Goal: Task Accomplishment & Management: Manage account settings

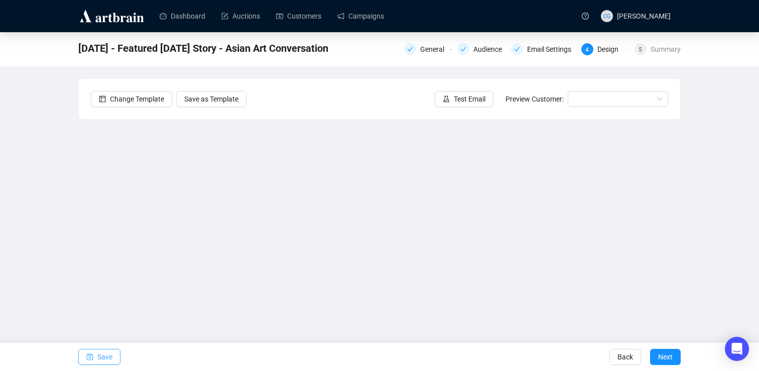
click at [89, 357] on icon "save" at bounding box center [90, 356] width 7 height 7
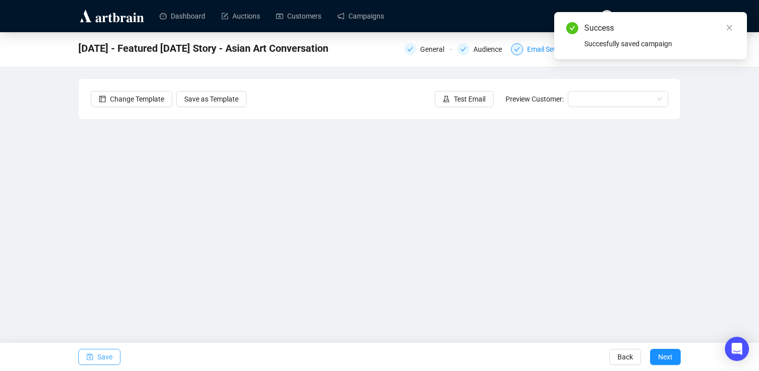
click at [514, 48] on icon "check" at bounding box center [517, 49] width 6 height 6
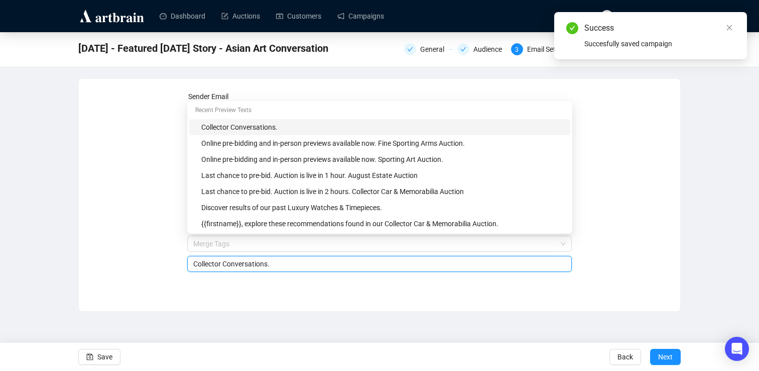
click at [273, 244] on span "Merge Tags Collector Conversations." at bounding box center [379, 253] width 385 height 28
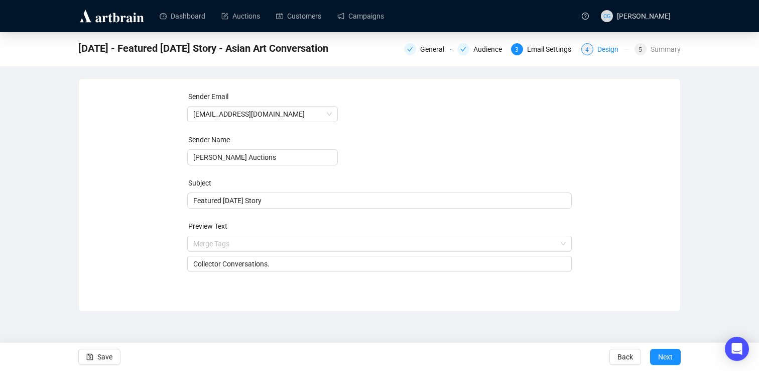
click at [590, 49] on div "4" at bounding box center [587, 49] width 12 height 12
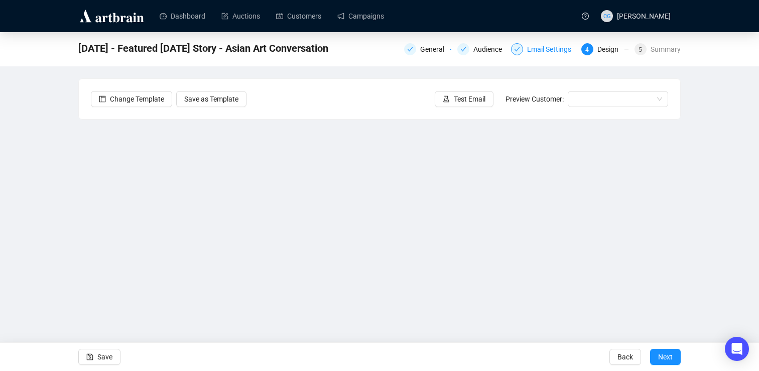
scroll to position [3, 0]
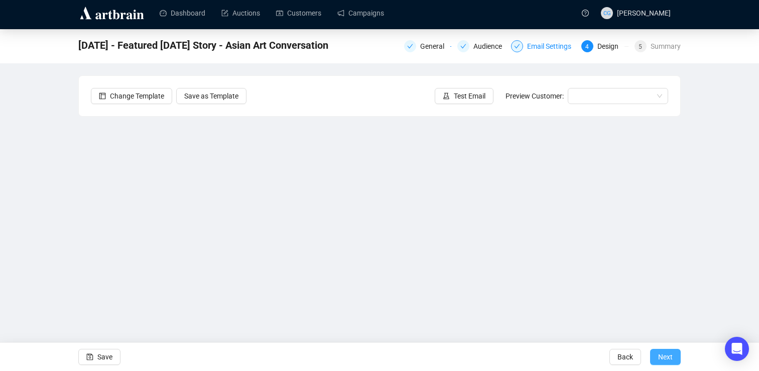
click at [672, 352] on span "Next" at bounding box center [665, 356] width 15 height 28
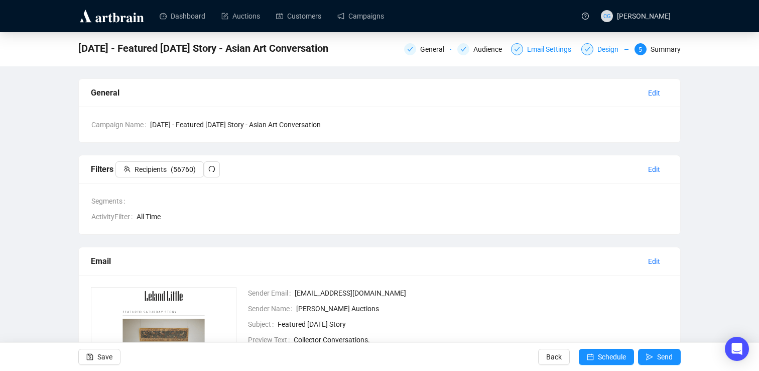
click at [610, 53] on div "Design" at bounding box center [610, 49] width 27 height 12
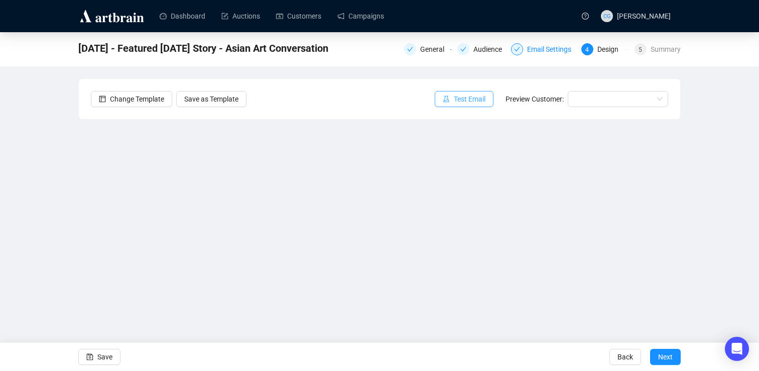
click at [466, 96] on span "Test Email" at bounding box center [470, 98] width 32 height 11
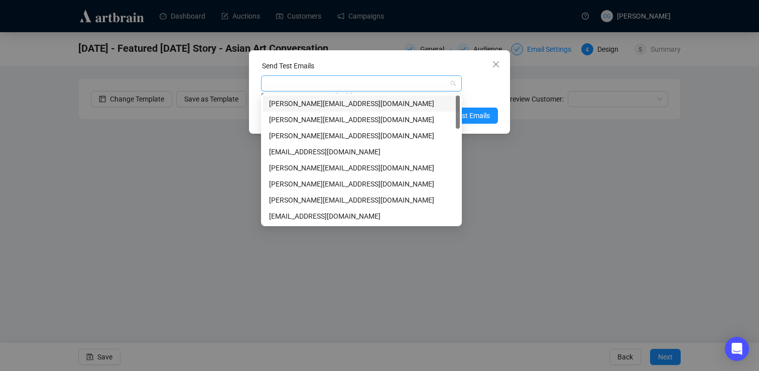
click at [374, 77] on div at bounding box center [356, 83] width 186 height 14
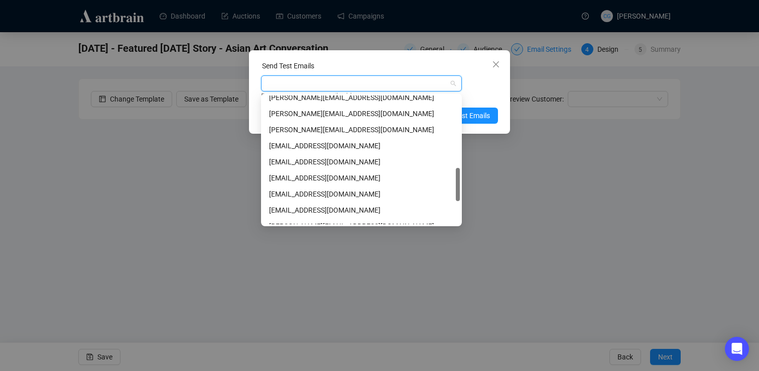
scroll to position [370, 0]
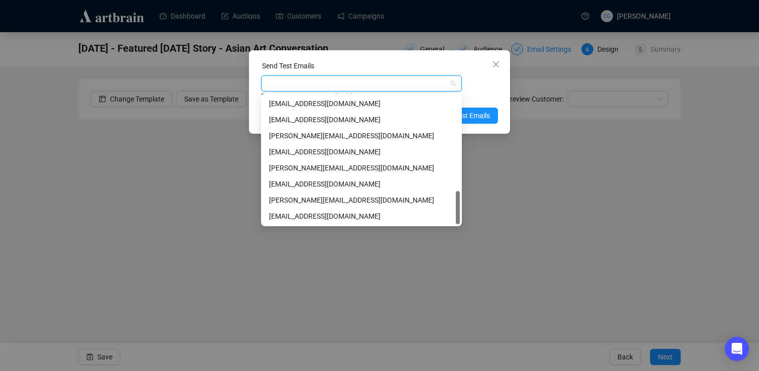
click at [325, 166] on div "[PERSON_NAME][EMAIL_ADDRESS][DOMAIN_NAME]" at bounding box center [361, 167] width 185 height 11
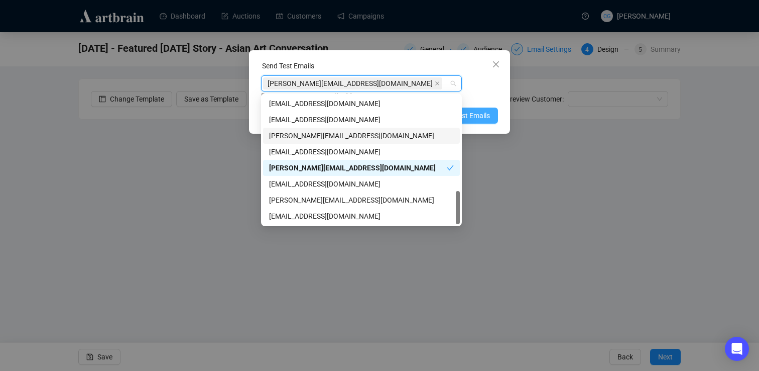
click at [484, 113] on span "Send Test Emails" at bounding box center [464, 115] width 52 height 11
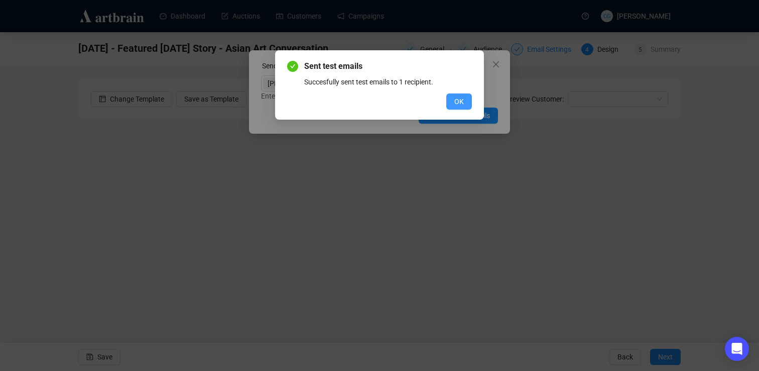
click at [464, 99] on button "OK" at bounding box center [459, 101] width 26 height 16
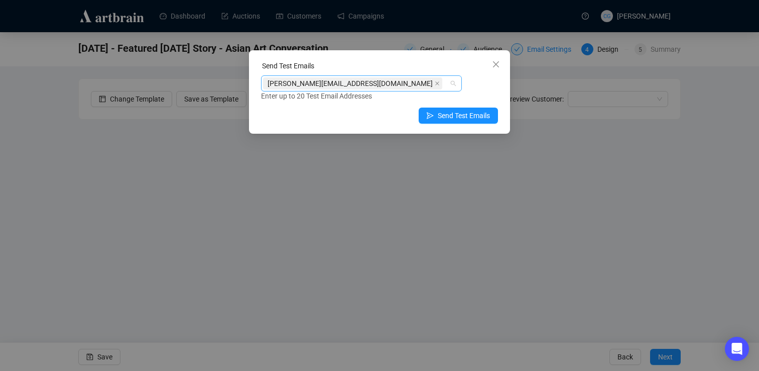
click at [375, 85] on div "[PERSON_NAME][EMAIL_ADDRESS][DOMAIN_NAME]" at bounding box center [356, 83] width 186 height 14
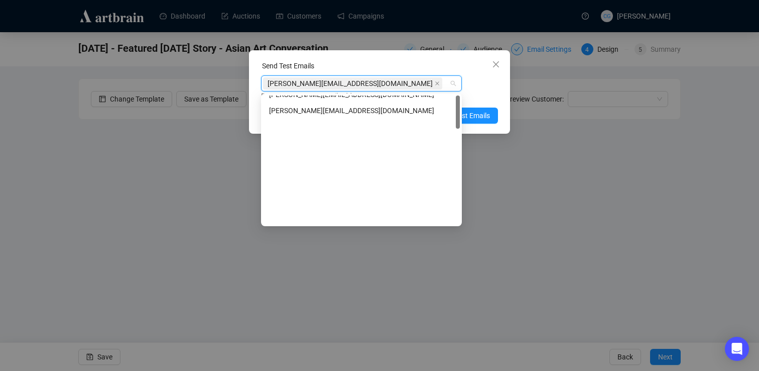
scroll to position [0, 0]
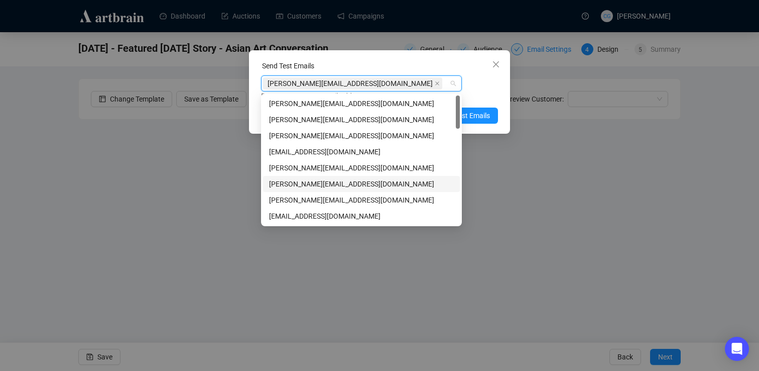
click at [316, 189] on div "[PERSON_NAME][EMAIL_ADDRESS][DOMAIN_NAME]" at bounding box center [361, 183] width 185 height 11
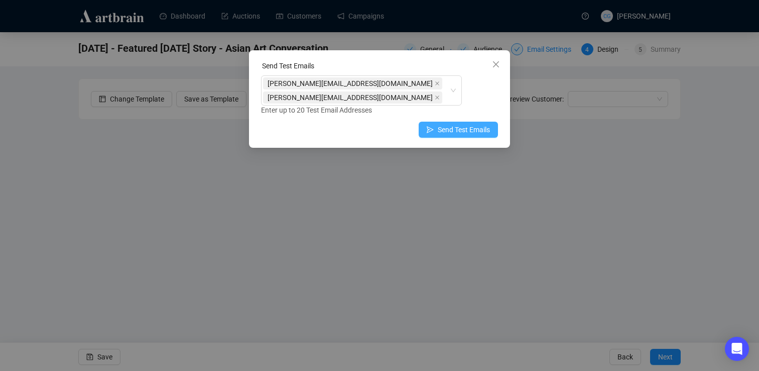
click at [478, 127] on span "Send Test Emails" at bounding box center [464, 129] width 52 height 11
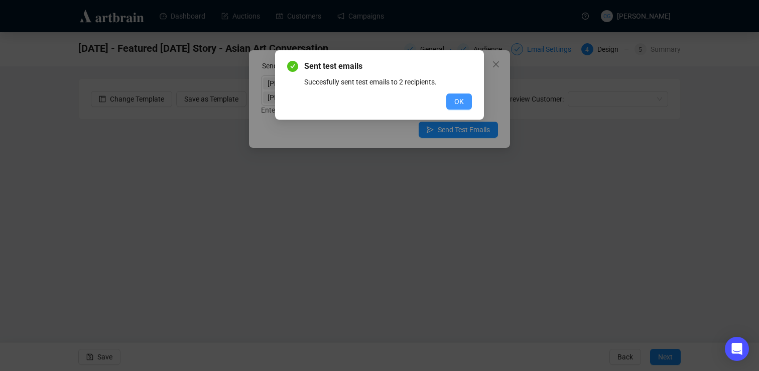
click at [460, 100] on span "OK" at bounding box center [459, 101] width 10 height 11
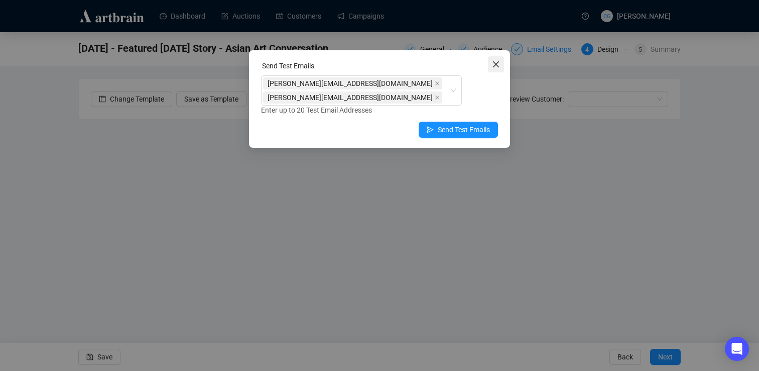
click at [498, 64] on icon "close" at bounding box center [496, 64] width 8 height 8
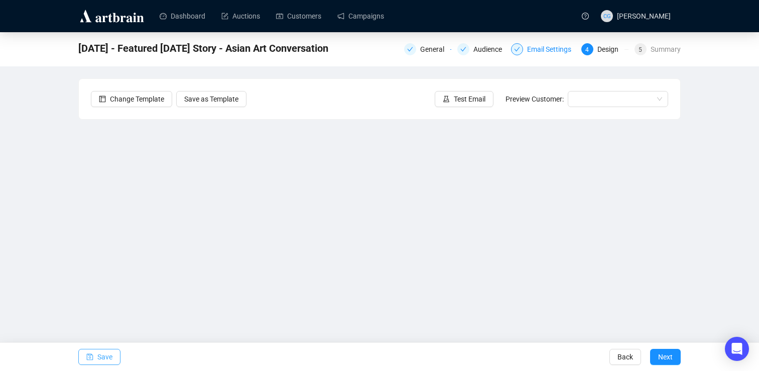
click at [93, 357] on button "Save" at bounding box center [99, 356] width 42 height 16
click at [520, 46] on div "Email Settings" at bounding box center [543, 49] width 64 height 12
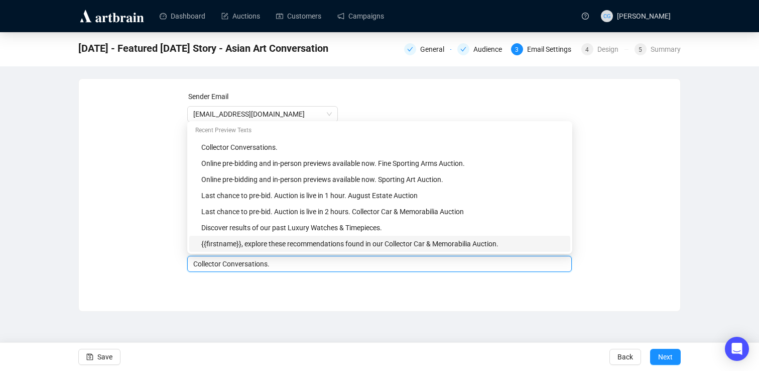
drag, startPoint x: 294, startPoint y: 246, endPoint x: 279, endPoint y: 246, distance: 14.6
click at [279, 246] on body "Dashboard Auctions Customers Campaigns CG [PERSON_NAME] [DATE] - Featured [DATE…" at bounding box center [379, 185] width 759 height 371
click at [279, 270] on div "Collector Conversations." at bounding box center [379, 264] width 385 height 16
click at [283, 266] on input "Collector Conversations." at bounding box center [379, 263] width 373 height 11
drag, startPoint x: 278, startPoint y: 263, endPoint x: 183, endPoint y: 264, distance: 94.9
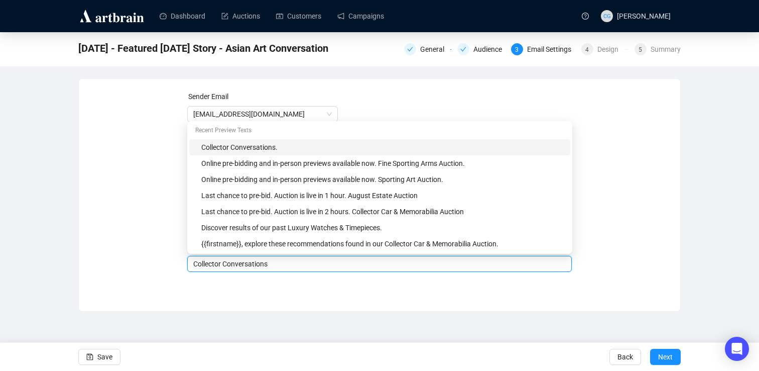
click at [183, 264] on div "Sender Email [EMAIL_ADDRESS][DOMAIN_NAME] Sender Name [PERSON_NAME] Auctions Su…" at bounding box center [379, 187] width 577 height 193
paste input ": Memories in Art"
type input "Collector Conversations: Memories in Art"
click at [99, 346] on span "Save" at bounding box center [104, 356] width 15 height 28
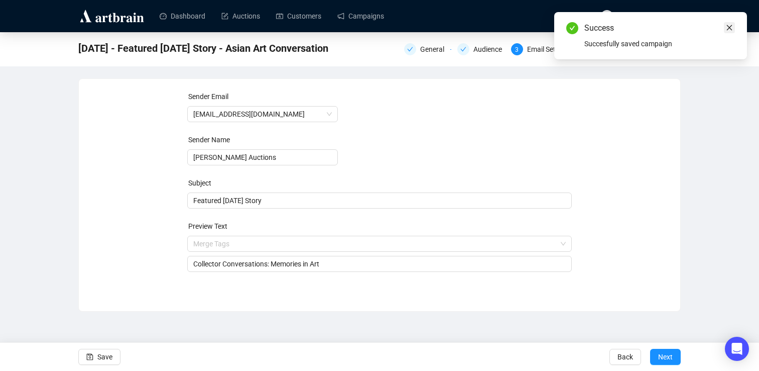
click at [726, 26] on icon "close" at bounding box center [729, 27] width 7 height 7
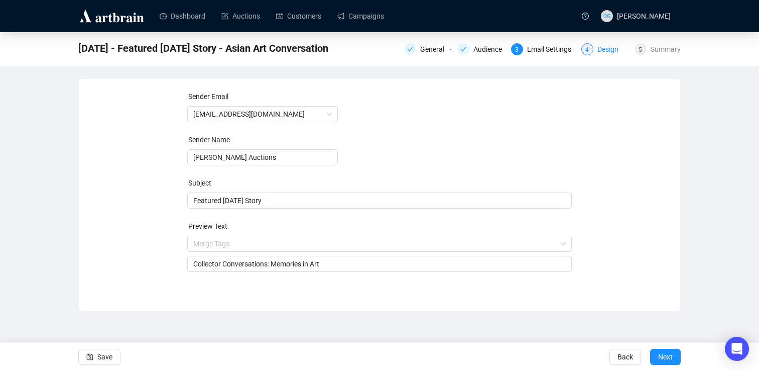
click at [593, 48] on div "4 Design" at bounding box center [604, 49] width 47 height 12
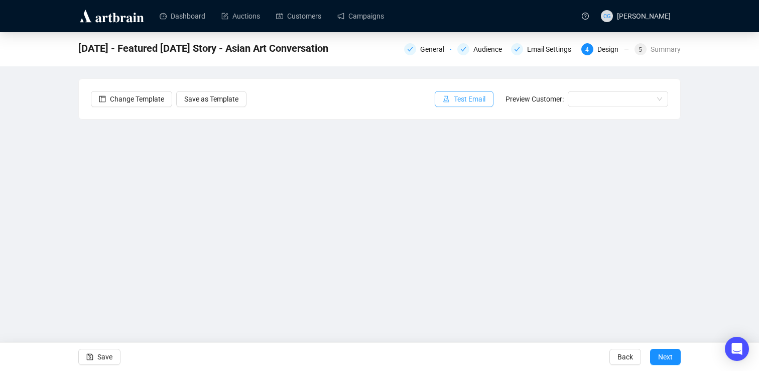
click at [471, 100] on span "Test Email" at bounding box center [470, 98] width 32 height 11
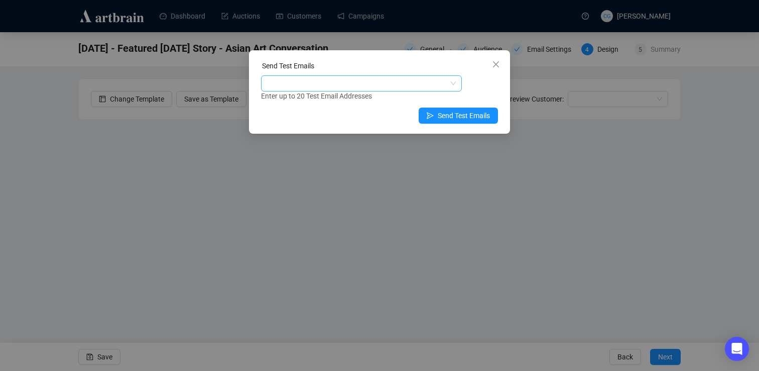
click at [392, 82] on div at bounding box center [356, 83] width 186 height 14
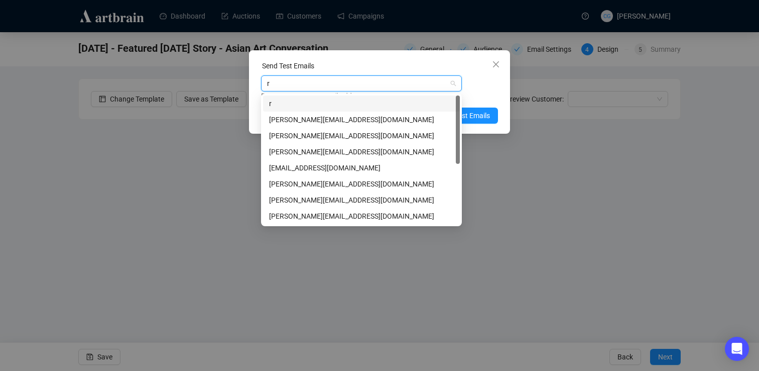
type input "ro"
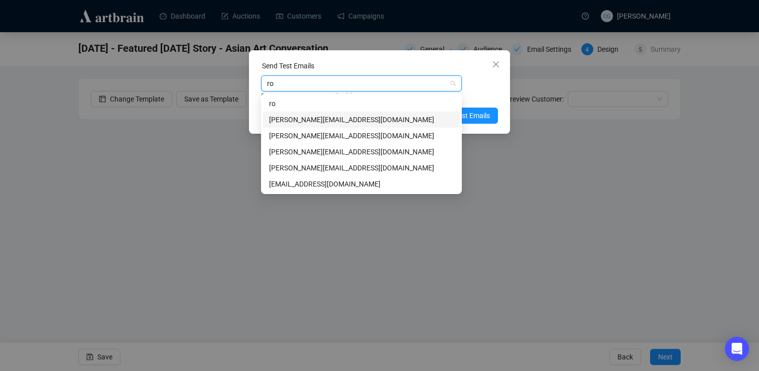
click at [310, 118] on div "[PERSON_NAME][EMAIL_ADDRESS][DOMAIN_NAME]" at bounding box center [361, 119] width 185 height 11
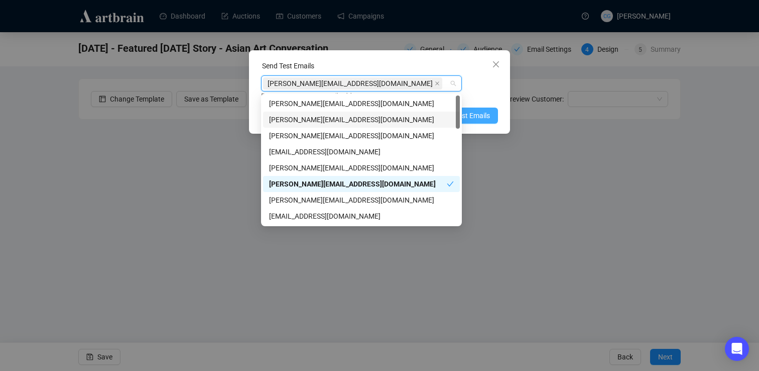
click at [487, 112] on span "Send Test Emails" at bounding box center [464, 115] width 52 height 11
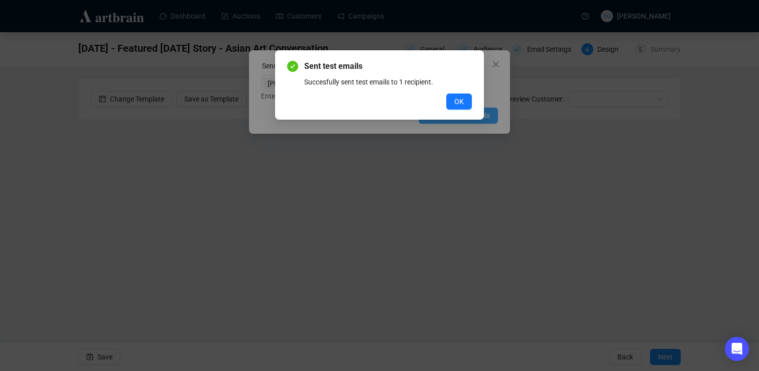
click at [446, 93] on button "OK" at bounding box center [459, 101] width 26 height 16
